Goal: Task Accomplishment & Management: Manage account settings

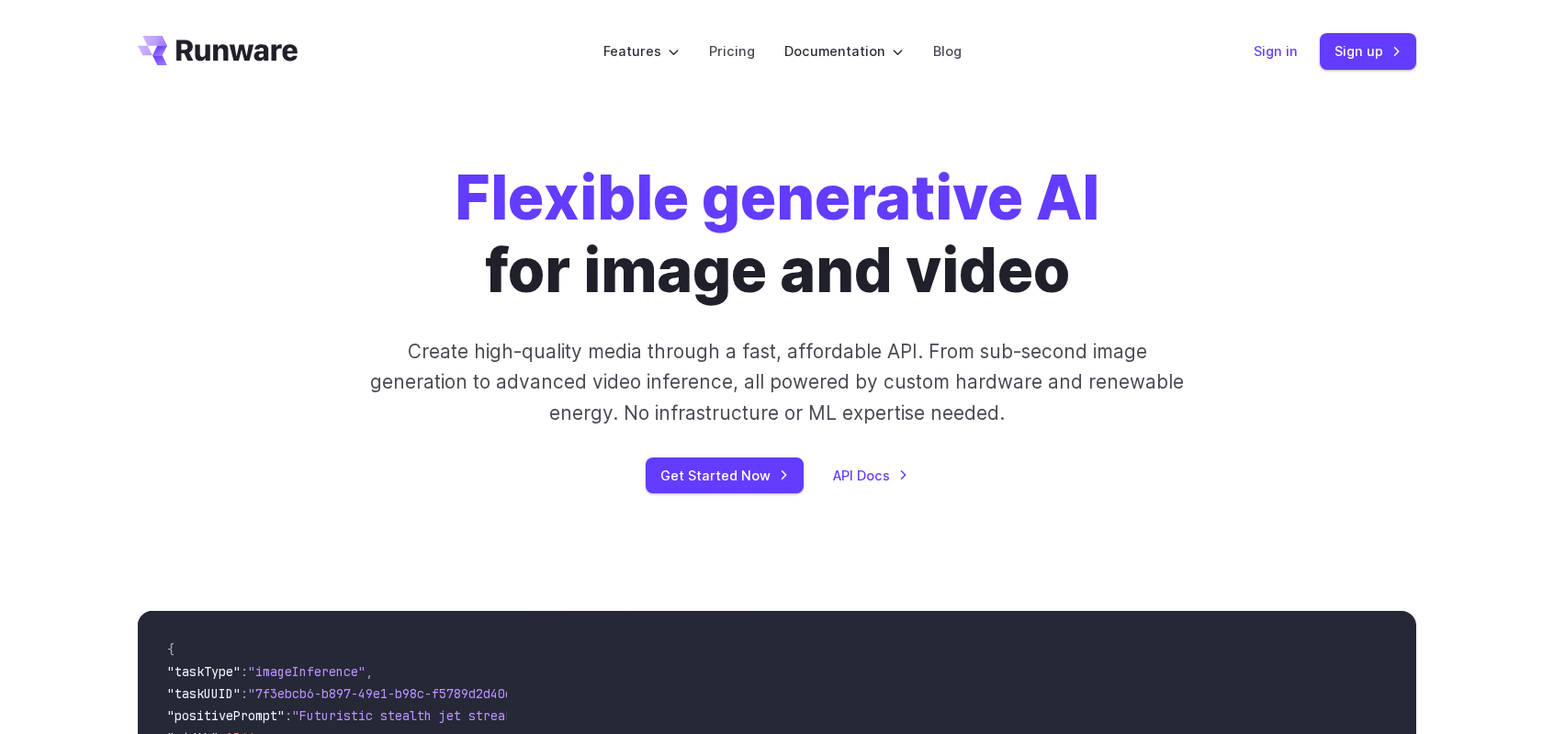
click at [1286, 51] on link "Sign in" at bounding box center [1276, 50] width 44 height 21
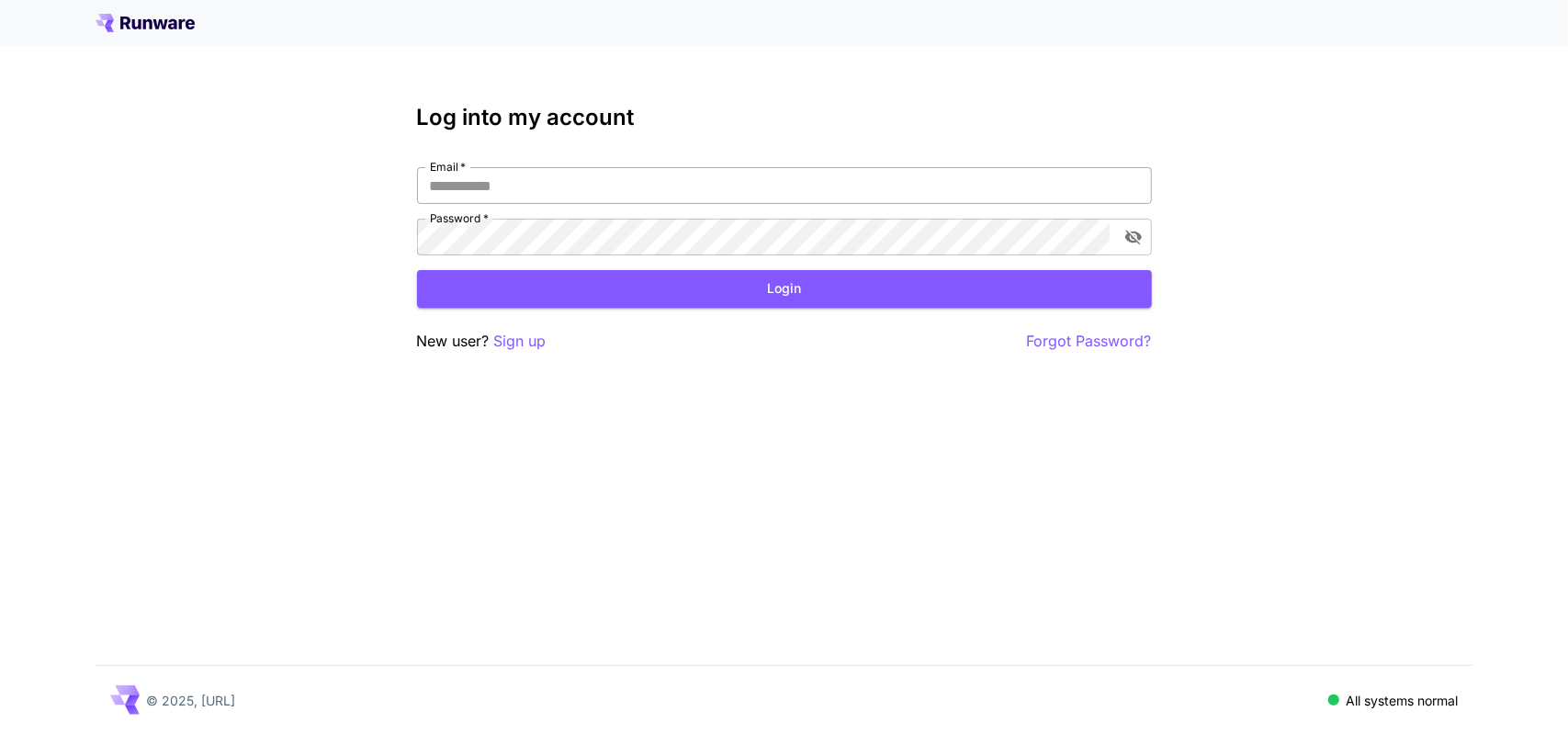
click at [764, 197] on input "Email   *" at bounding box center [784, 185] width 735 height 37
type input "**********"
